Goal: Information Seeking & Learning: Learn about a topic

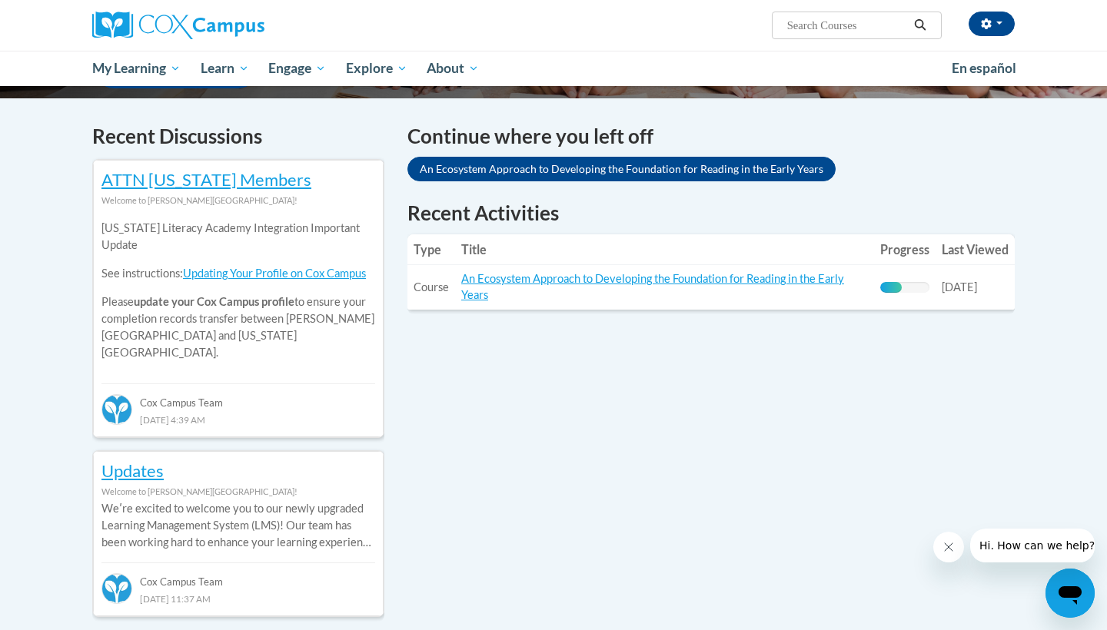
scroll to position [443, 0]
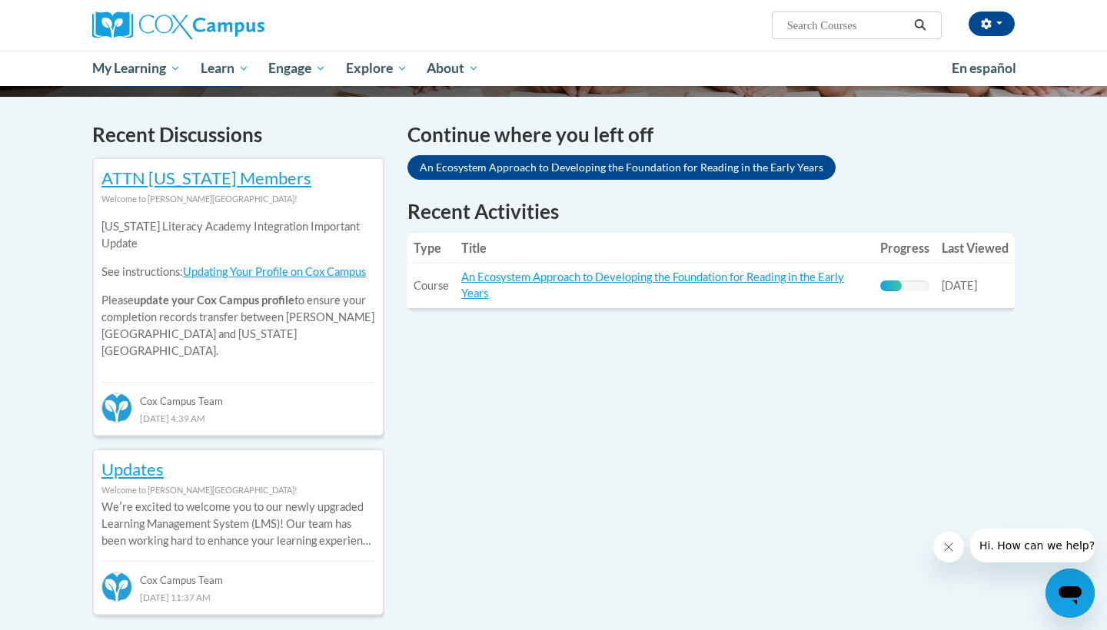
click at [793, 268] on td "Title: An Ecosystem Approach to Developing the Foundation for Reading in the Ea…" at bounding box center [664, 286] width 419 height 45
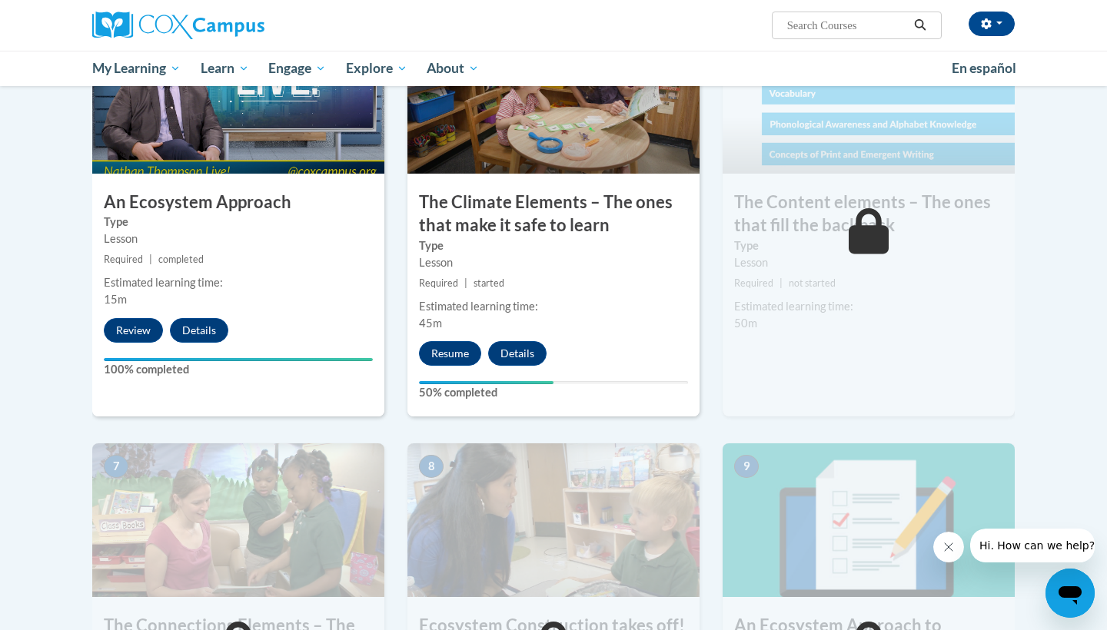
scroll to position [834, 0]
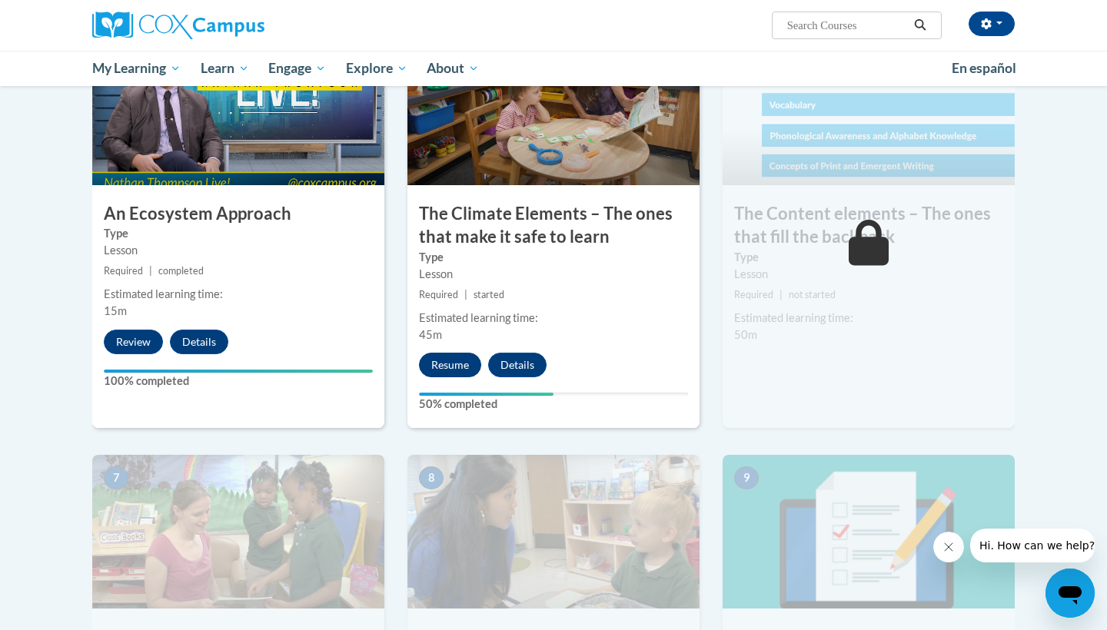
click at [439, 357] on button "Resume" at bounding box center [450, 365] width 62 height 25
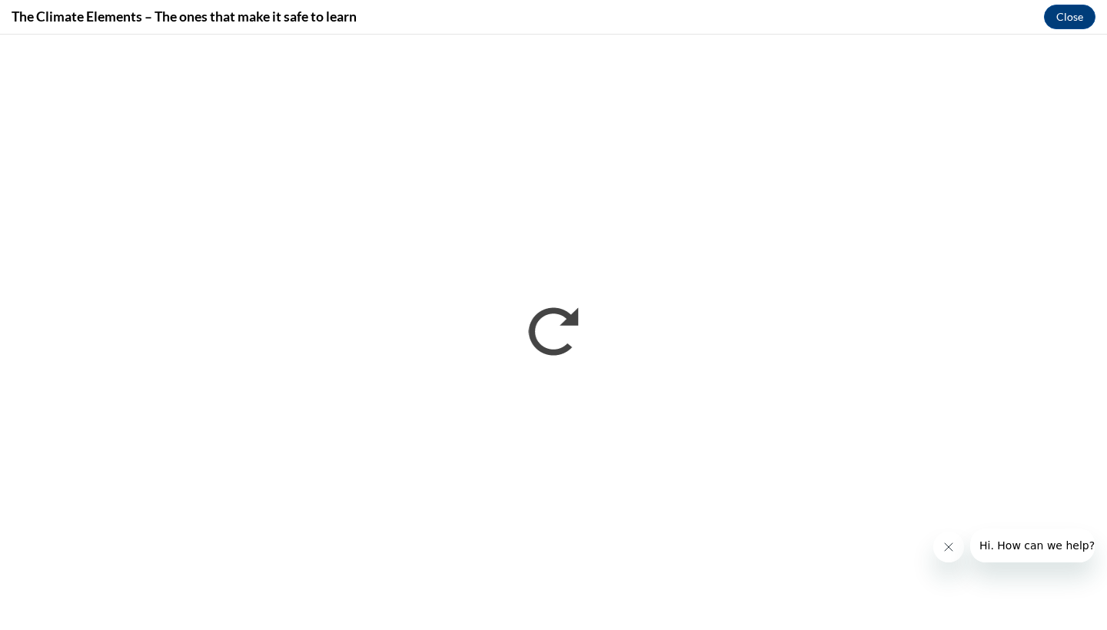
scroll to position [0, 0]
click at [1072, 8] on button "Close" at bounding box center [1069, 17] width 51 height 25
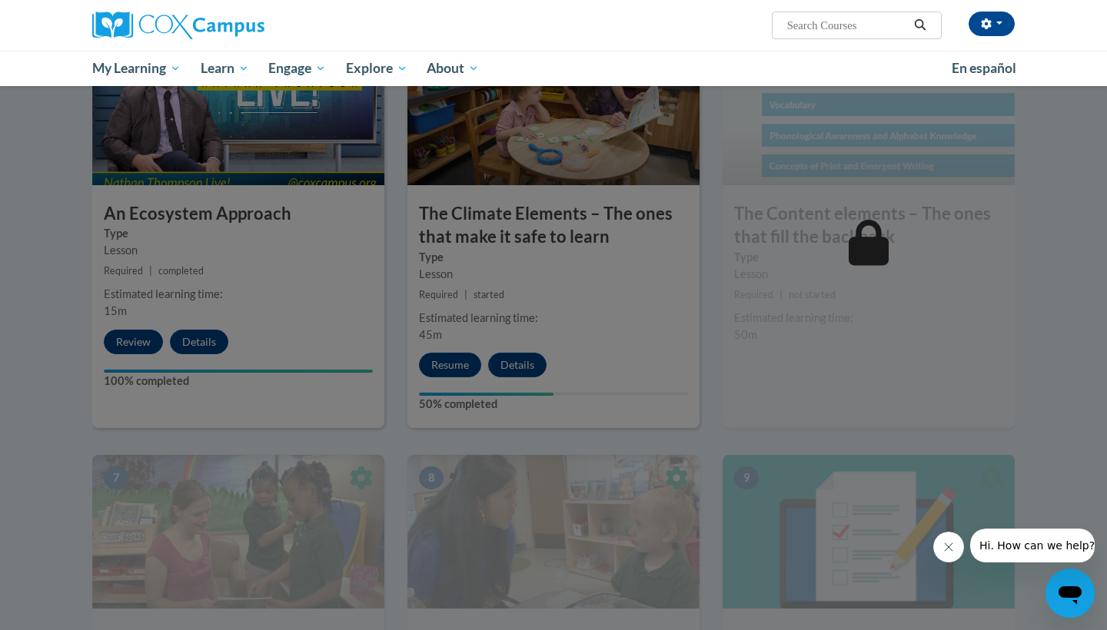
click at [455, 375] on div at bounding box center [553, 315] width 1107 height 630
click at [489, 225] on div at bounding box center [553, 315] width 1107 height 630
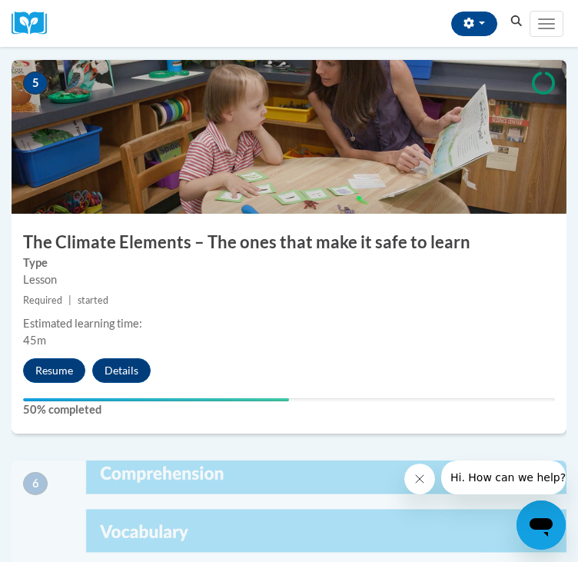
scroll to position [1977, 0]
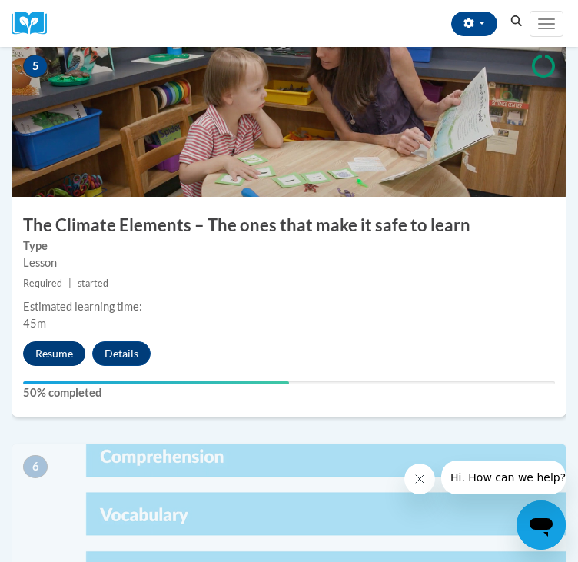
click at [69, 353] on button "Resume" at bounding box center [54, 353] width 62 height 25
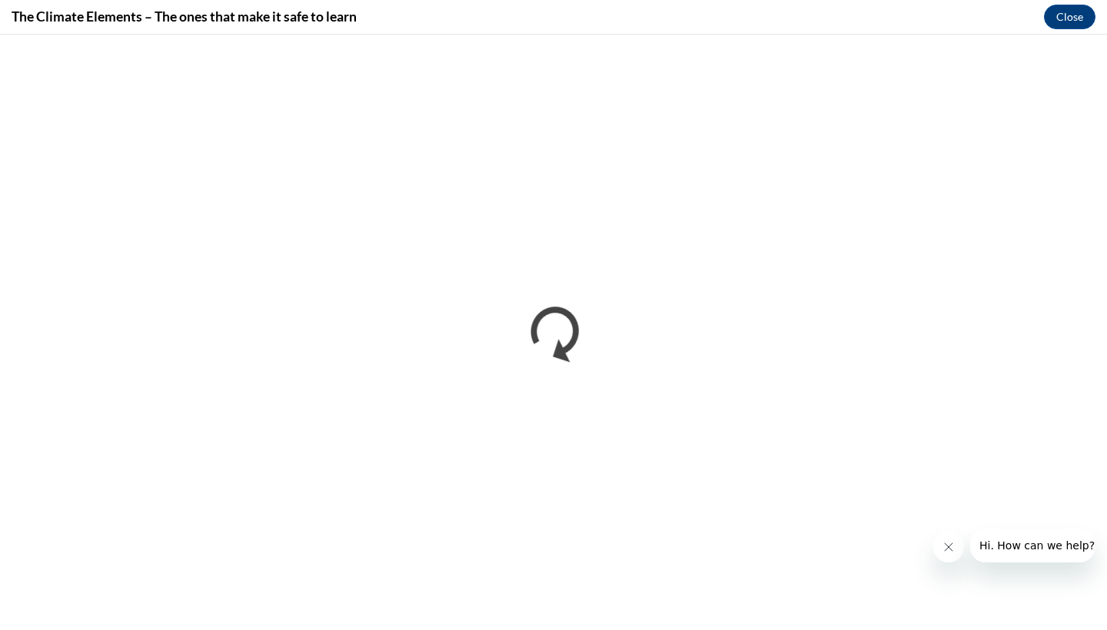
scroll to position [0, 0]
